Goal: Task Accomplishment & Management: Use online tool/utility

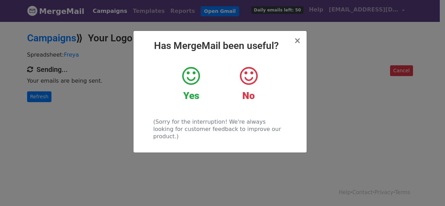
click at [57, 94] on div "× Has MergeMail been useful? Yes No (Sorry for the interruption! We're always l…" at bounding box center [222, 113] width 445 height 185
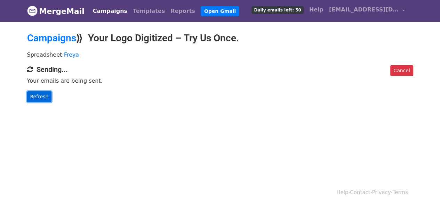
click at [39, 96] on link "Refresh" at bounding box center [39, 96] width 25 height 11
click at [40, 96] on link "Refresh" at bounding box center [39, 96] width 25 height 11
